Goal: Information Seeking & Learning: Learn about a topic

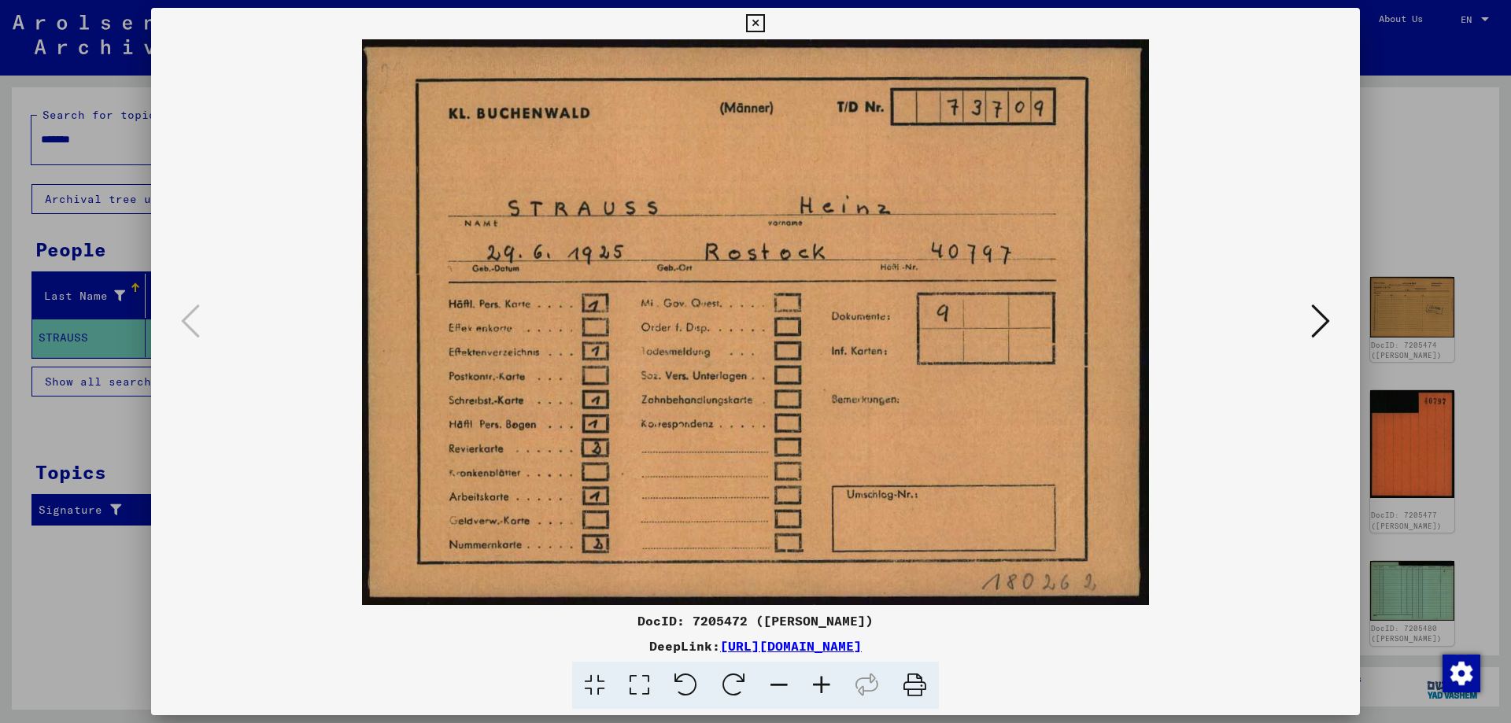
click at [1327, 327] on icon at bounding box center [1320, 321] width 19 height 38
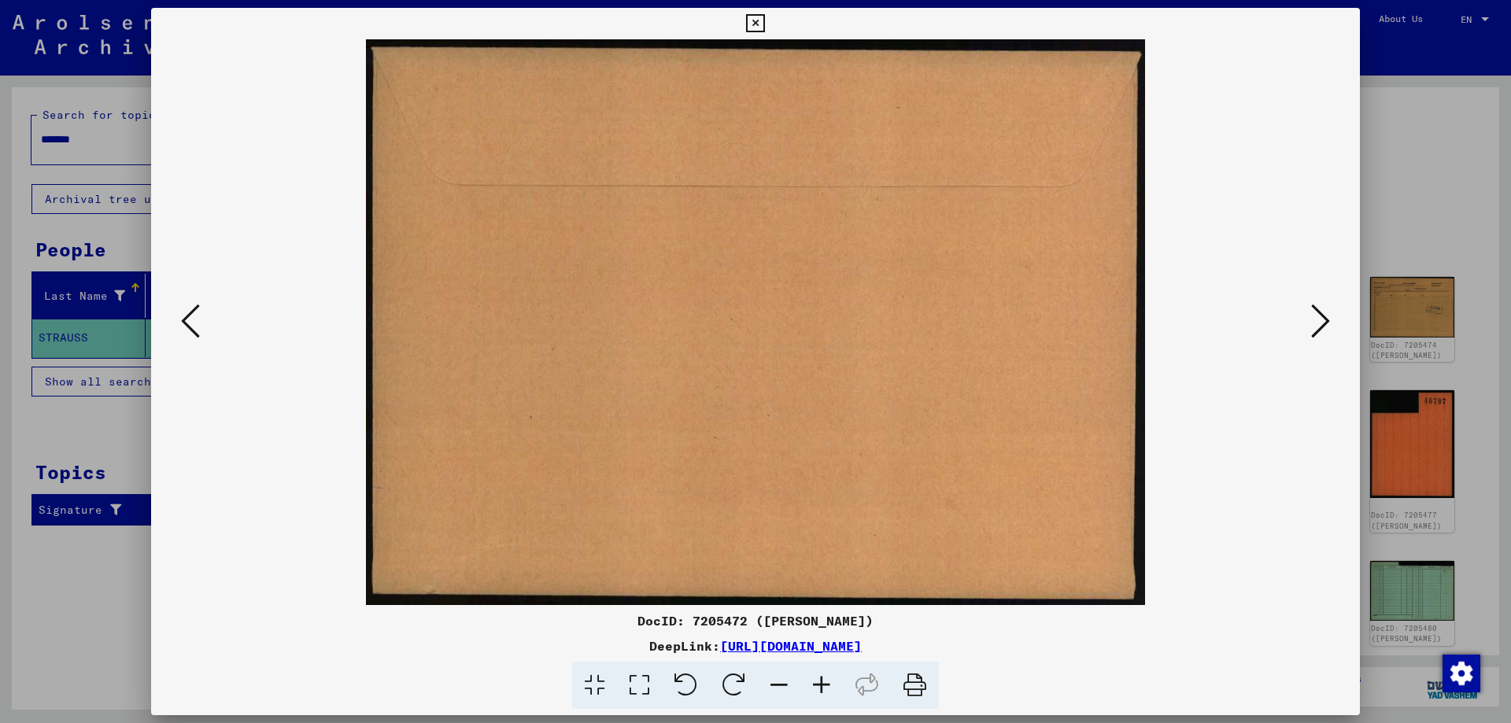
click at [1327, 327] on icon at bounding box center [1320, 321] width 19 height 38
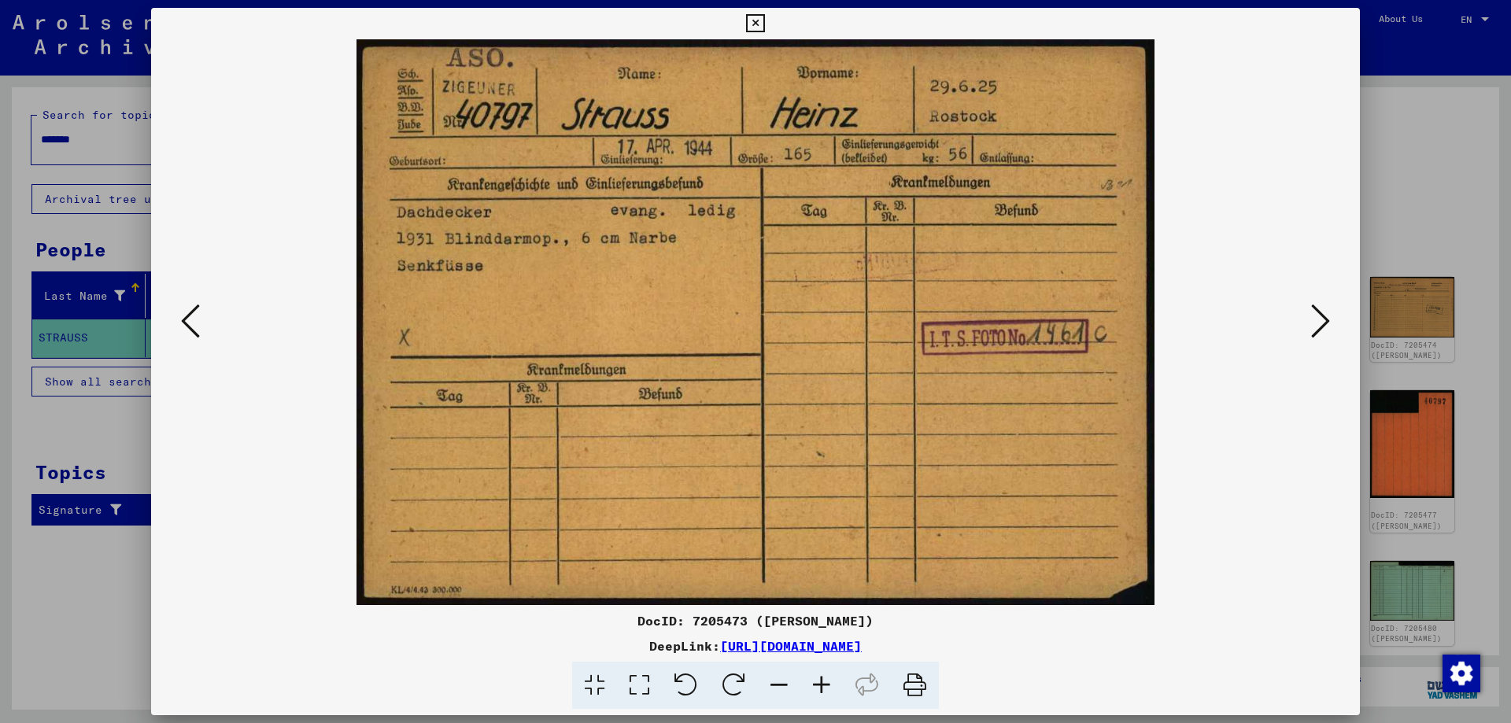
click at [1323, 324] on icon at bounding box center [1320, 321] width 19 height 38
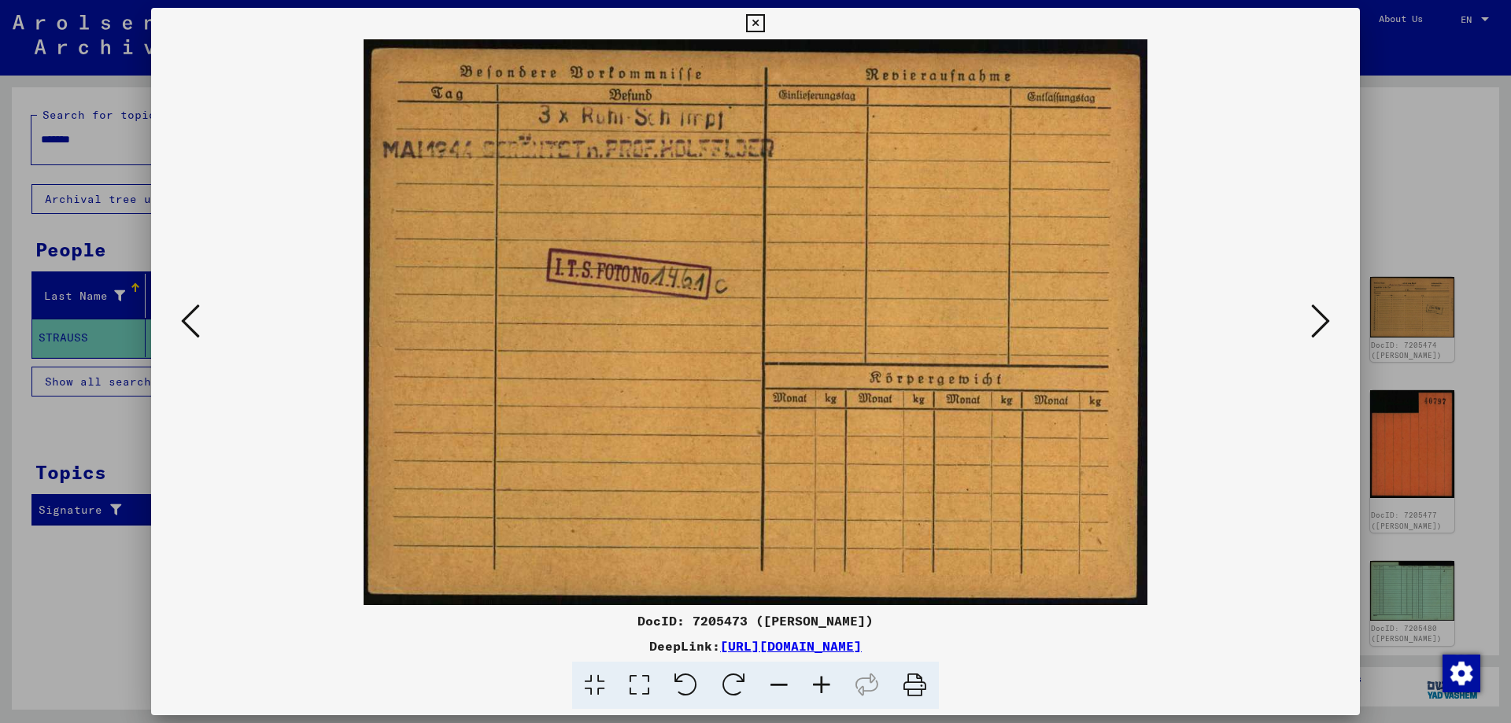
click at [1323, 324] on icon at bounding box center [1320, 321] width 19 height 38
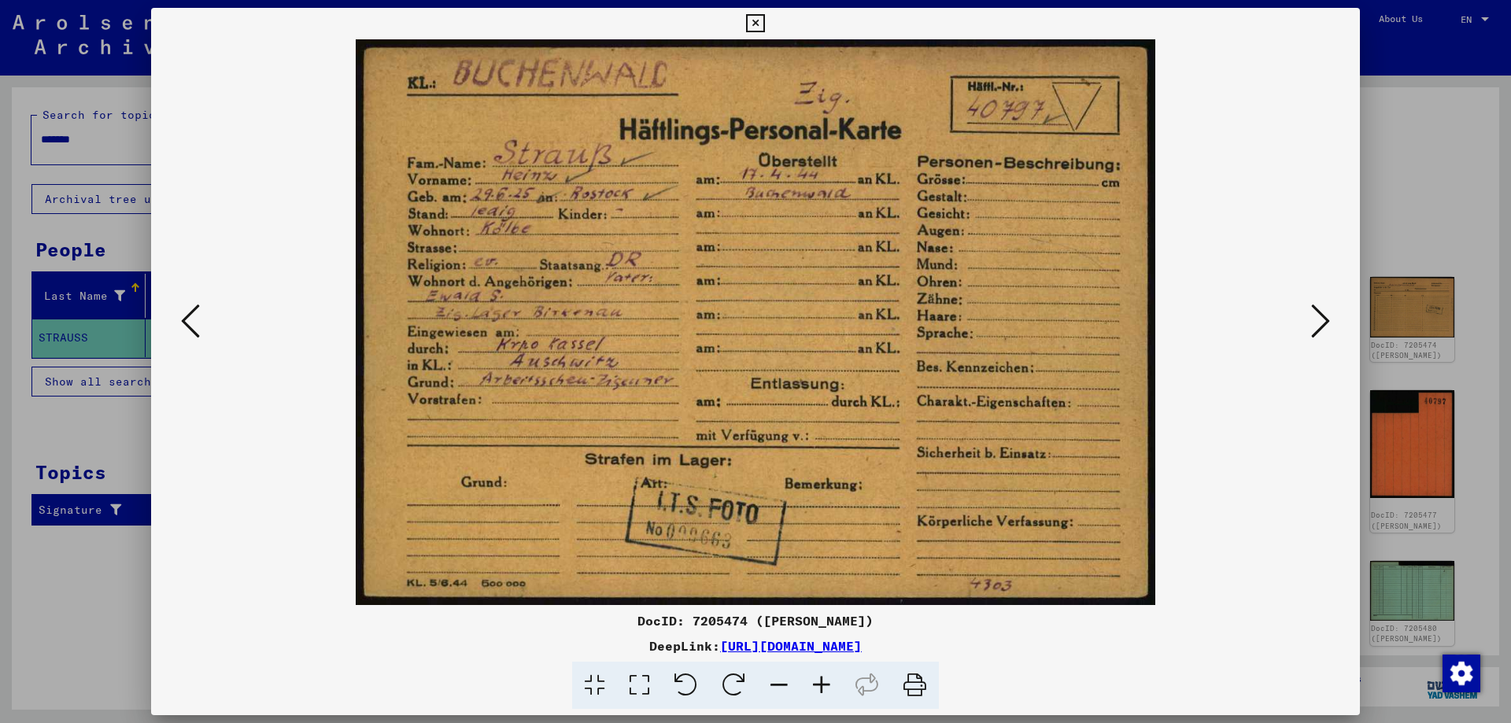
click at [1323, 324] on icon at bounding box center [1320, 321] width 19 height 38
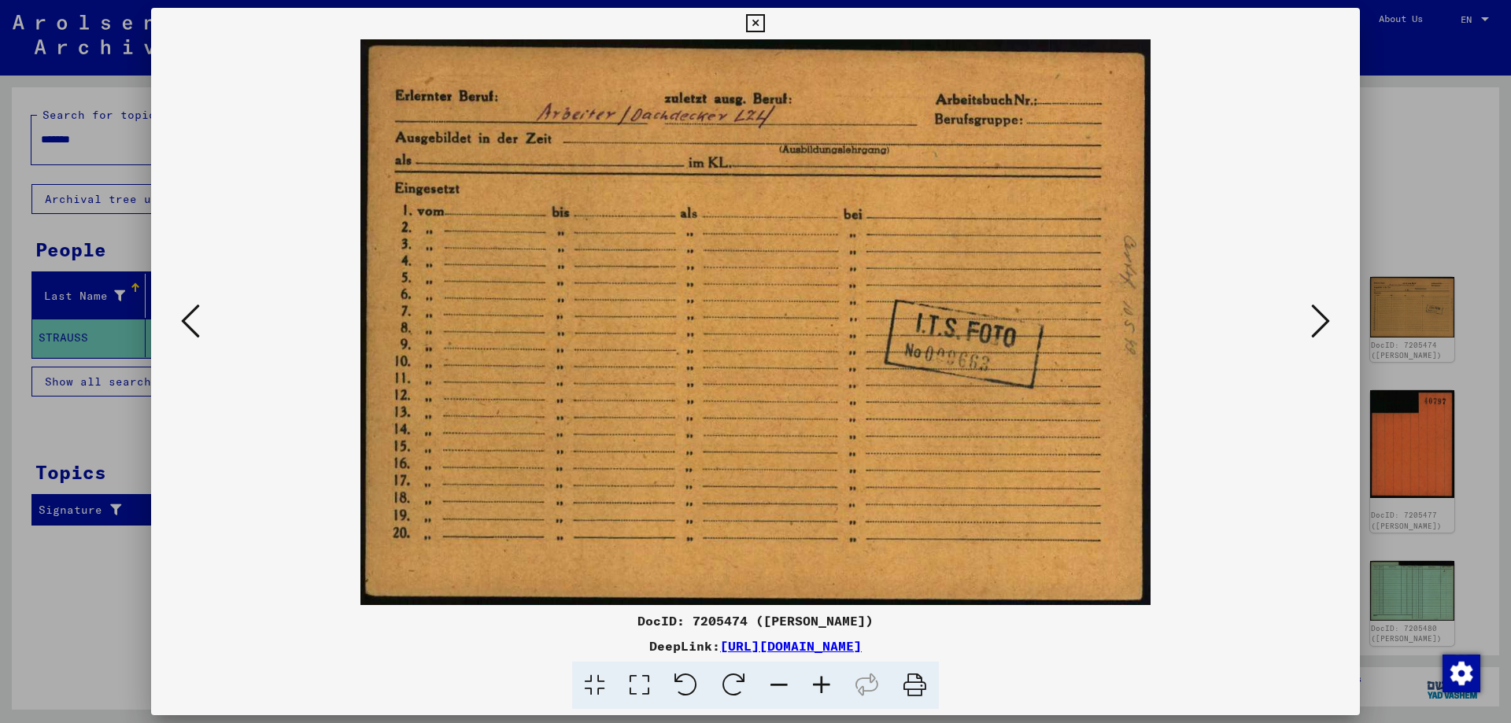
click at [1323, 324] on icon at bounding box center [1320, 321] width 19 height 38
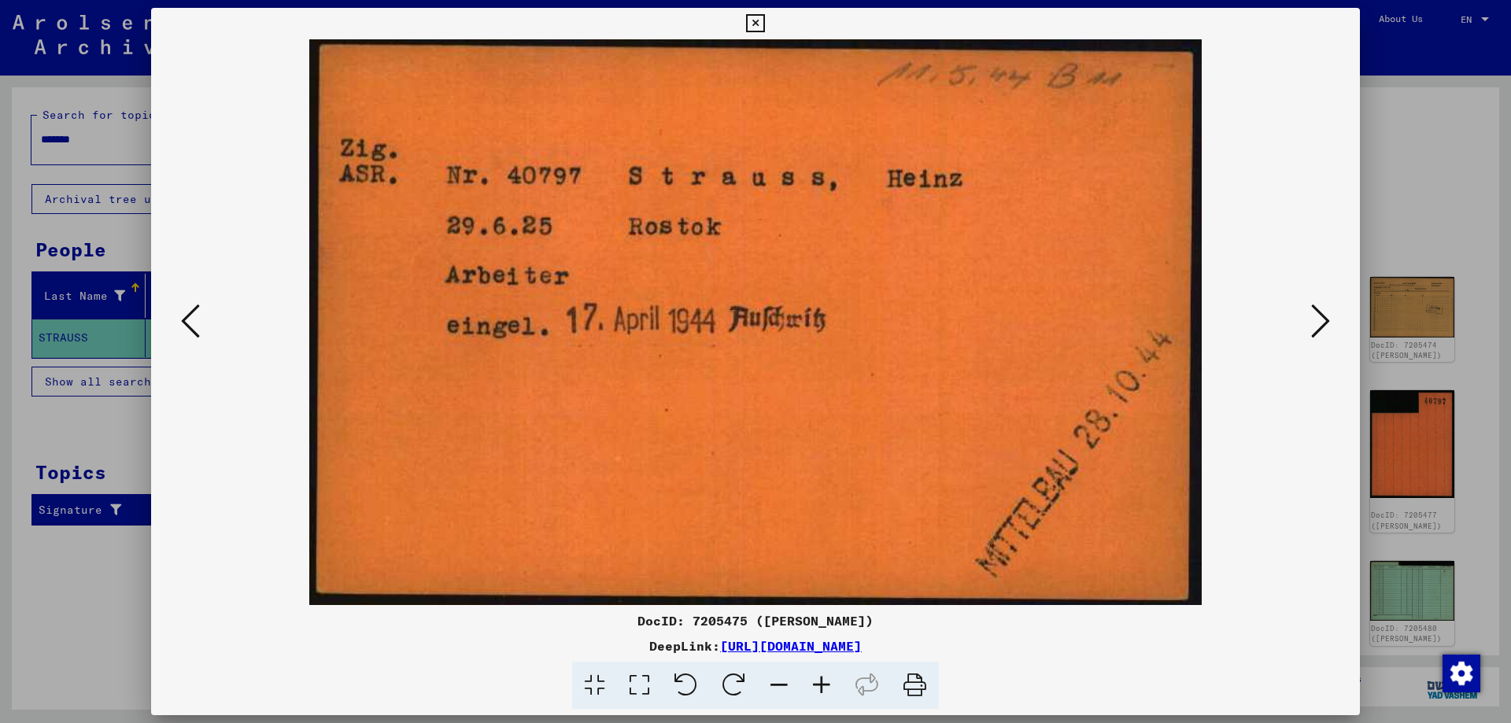
click at [1323, 324] on icon at bounding box center [1320, 321] width 19 height 38
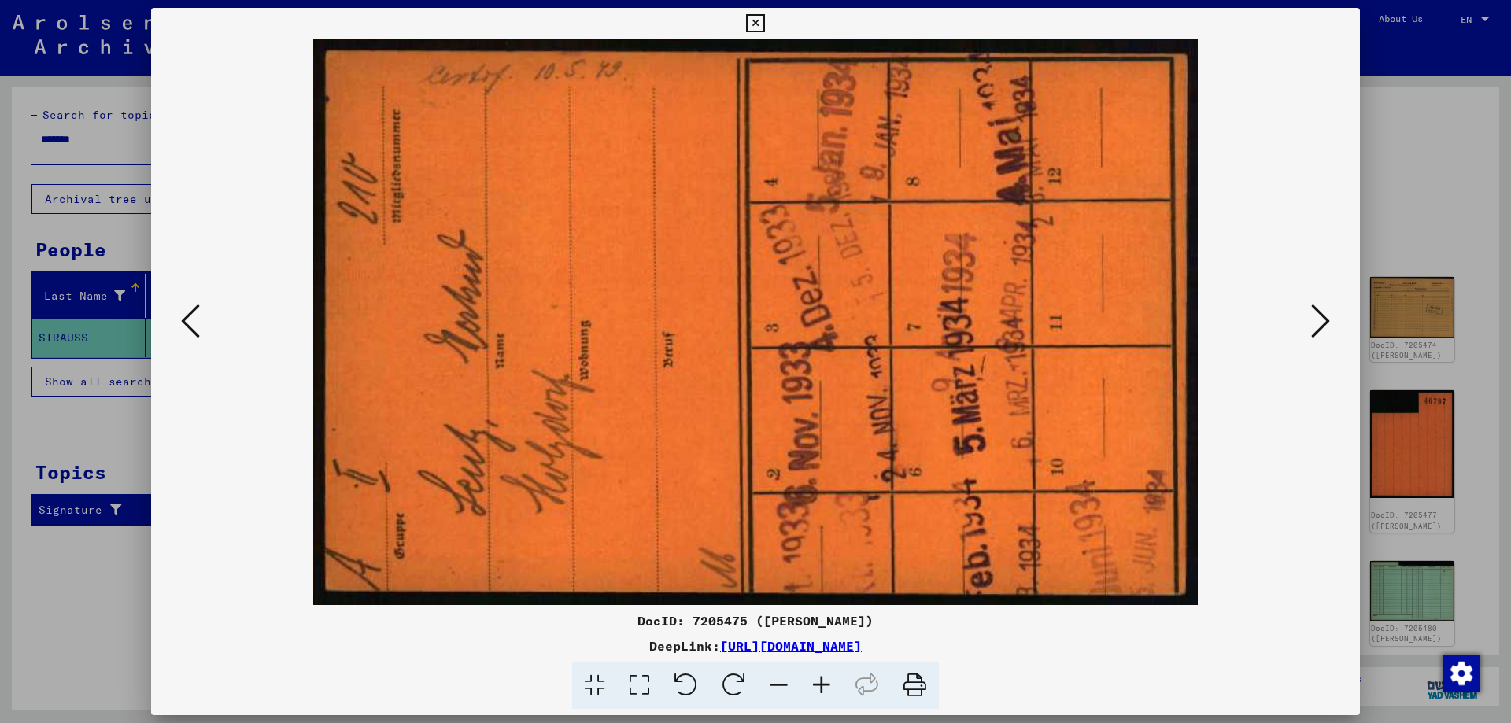
click at [1323, 324] on icon at bounding box center [1320, 321] width 19 height 38
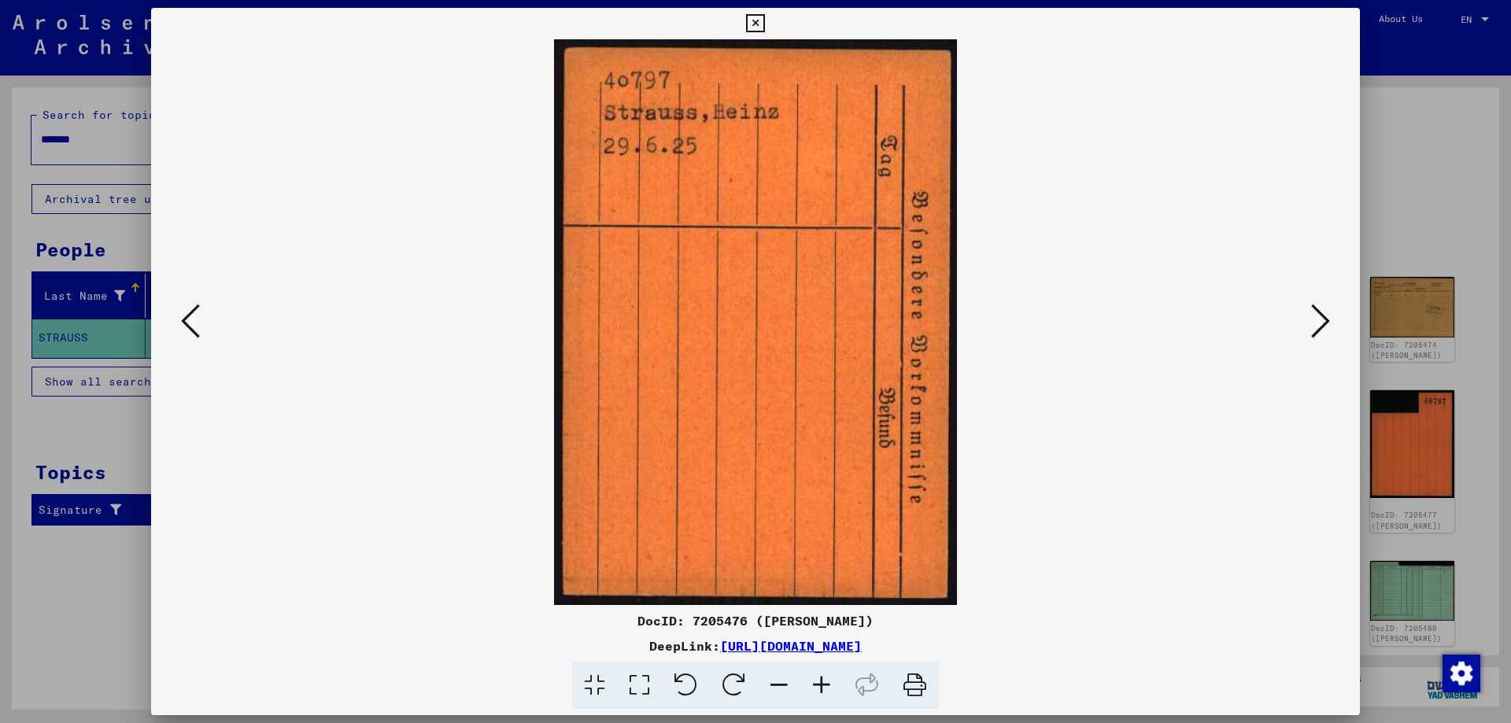
click at [1323, 324] on icon at bounding box center [1320, 321] width 19 height 38
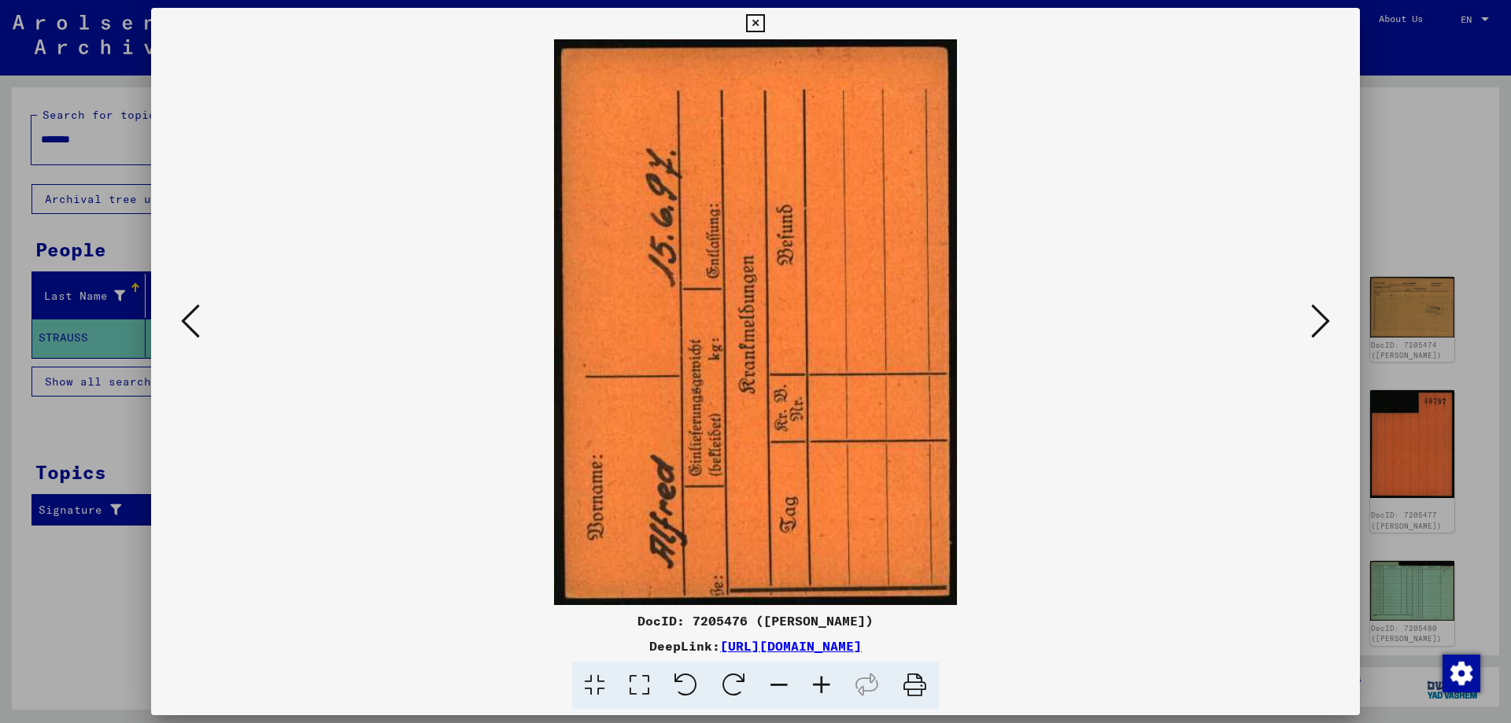
click at [764, 21] on icon at bounding box center [755, 23] width 18 height 19
